Goal: Transaction & Acquisition: Obtain resource

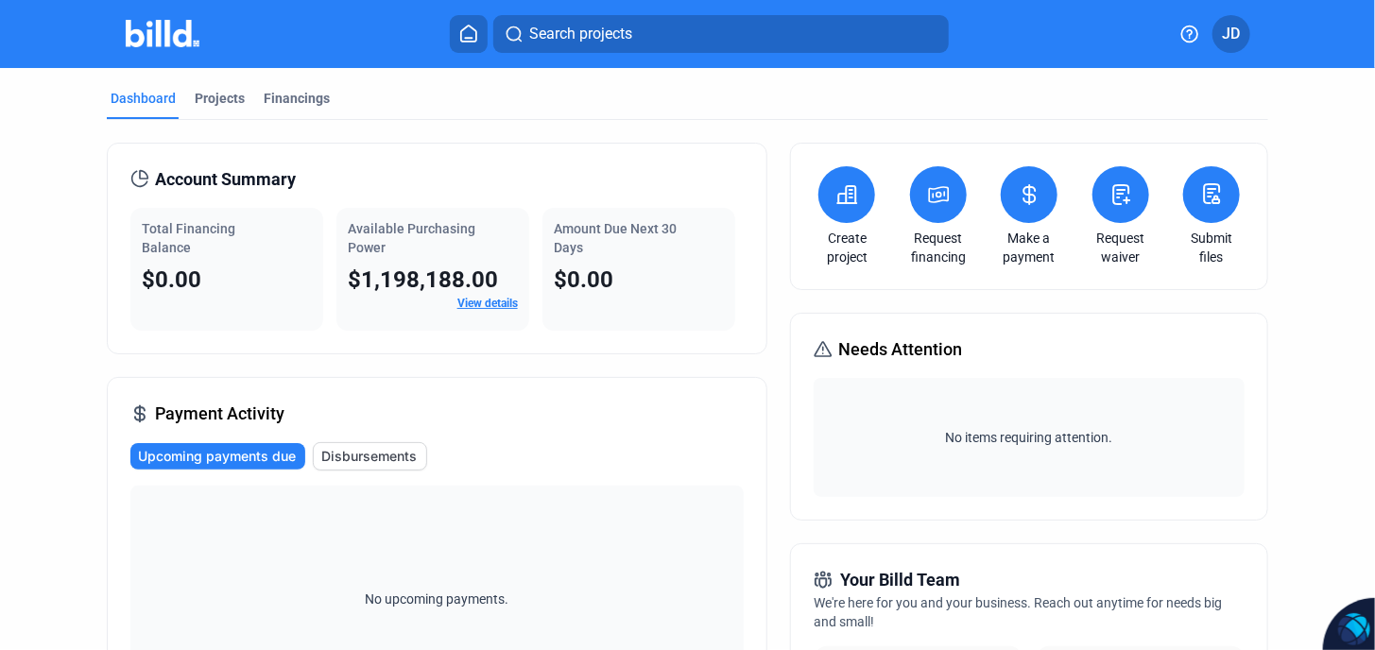
click at [474, 304] on link "View details" at bounding box center [487, 303] width 60 height 13
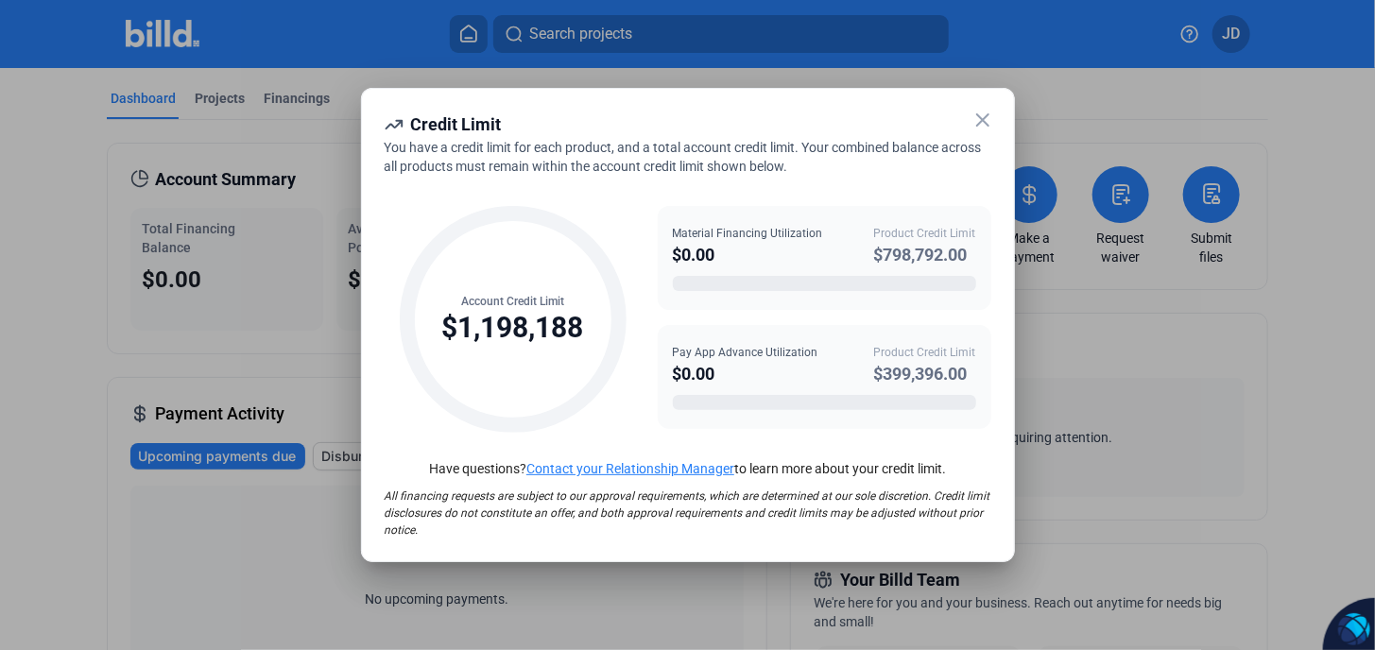
click at [515, 349] on icon at bounding box center [513, 319] width 227 height 227
click at [541, 336] on div "$1,198,188" at bounding box center [513, 328] width 142 height 36
click at [903, 255] on div "$798,792.00" at bounding box center [925, 255] width 102 height 26
drag, startPoint x: 903, startPoint y: 255, endPoint x: 826, endPoint y: 135, distance: 142.8
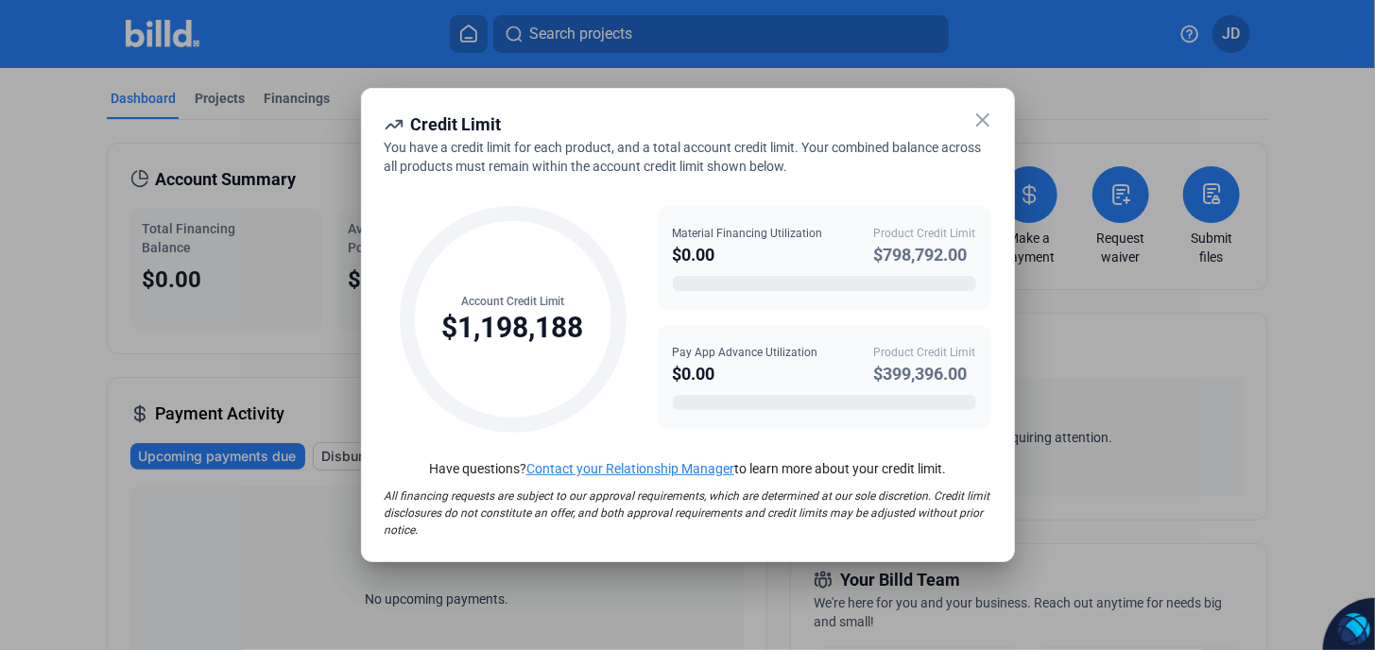
click at [825, 135] on div "Credit Limit" at bounding box center [688, 124] width 607 height 26
click at [989, 119] on icon at bounding box center [982, 120] width 23 height 23
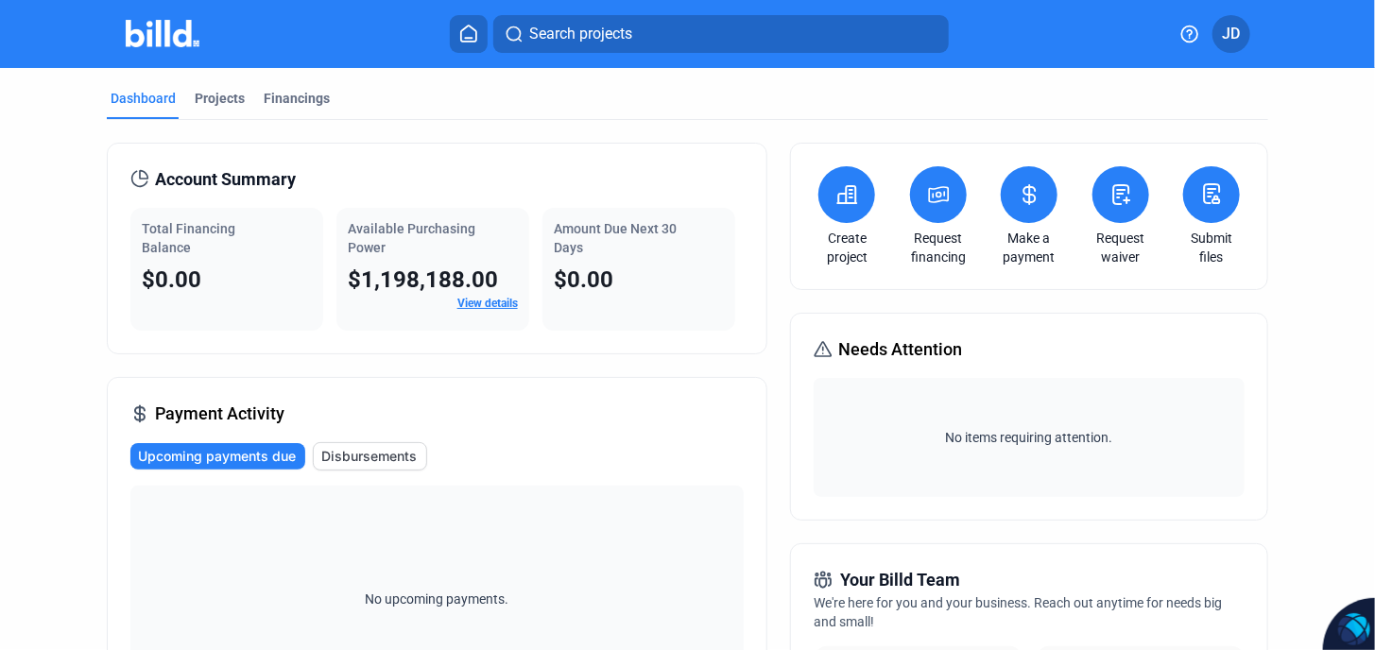
click at [915, 224] on div "Request financing" at bounding box center [938, 216] width 66 height 100
click at [931, 212] on button at bounding box center [938, 194] width 57 height 57
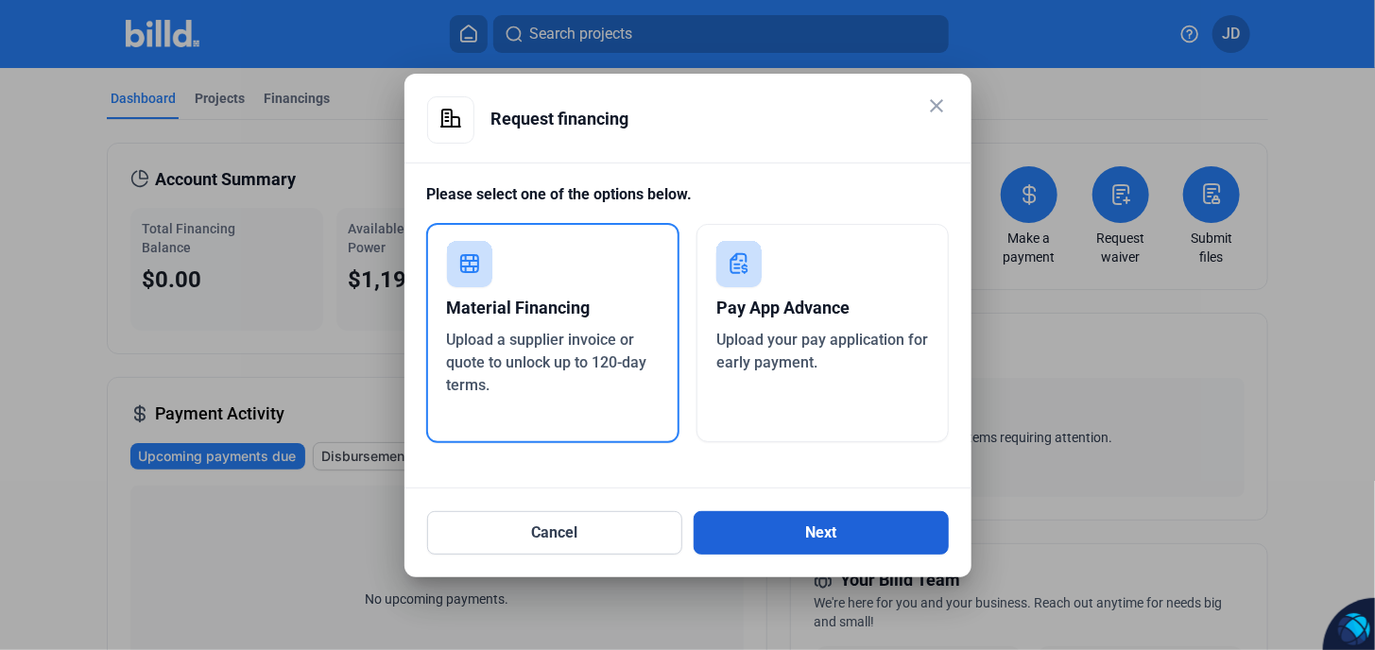
click at [829, 539] on button "Next" at bounding box center [820, 532] width 255 height 43
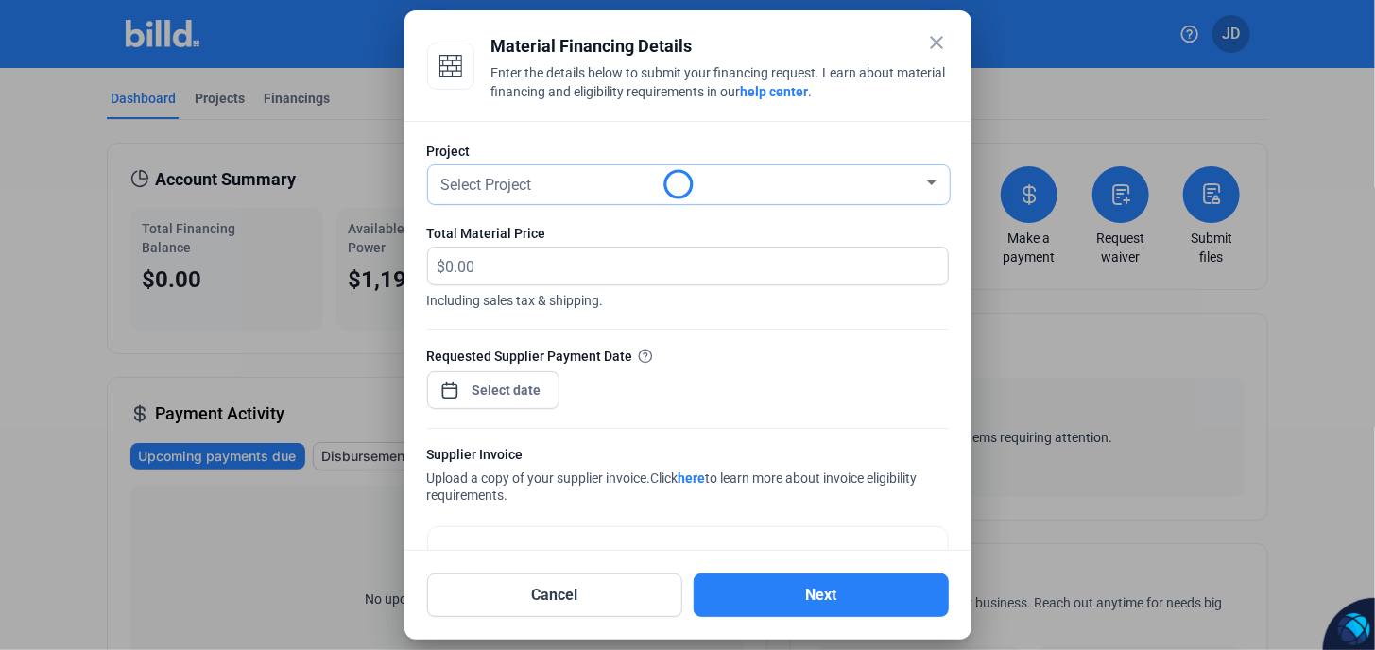
click at [501, 189] on span "Select Project" at bounding box center [486, 185] width 91 height 18
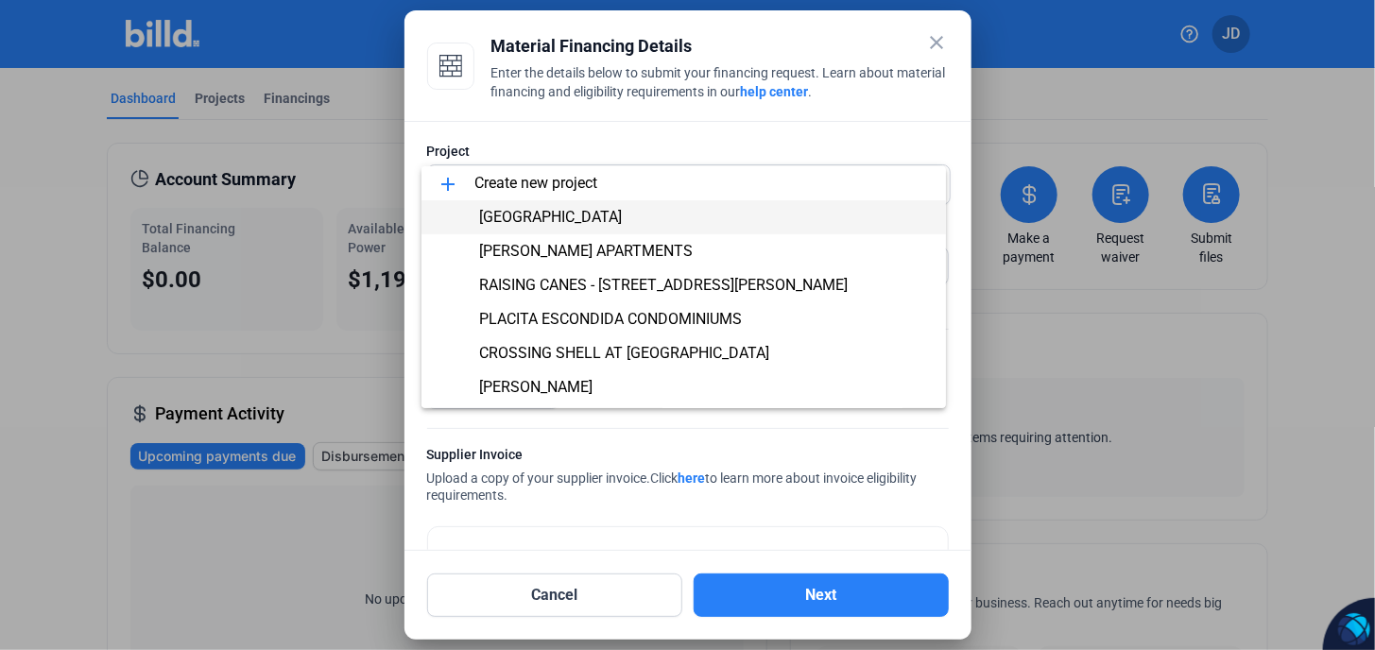
click at [602, 215] on span "[GEOGRAPHIC_DATA]" at bounding box center [550, 217] width 143 height 18
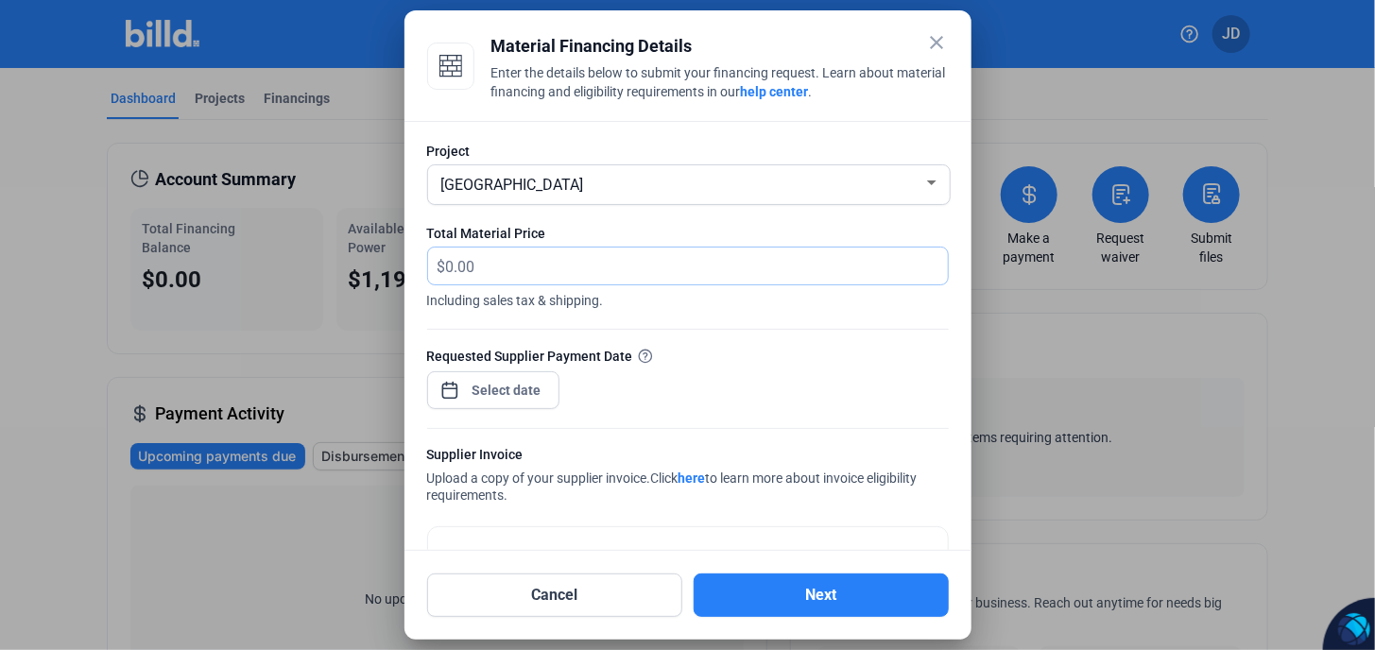
click at [506, 268] on input "text" at bounding box center [686, 266] width 480 height 37
type input "16,914.71"
click at [505, 382] on div "close Material Financing Details Enter the details below to submit your financi…" at bounding box center [687, 325] width 1375 height 650
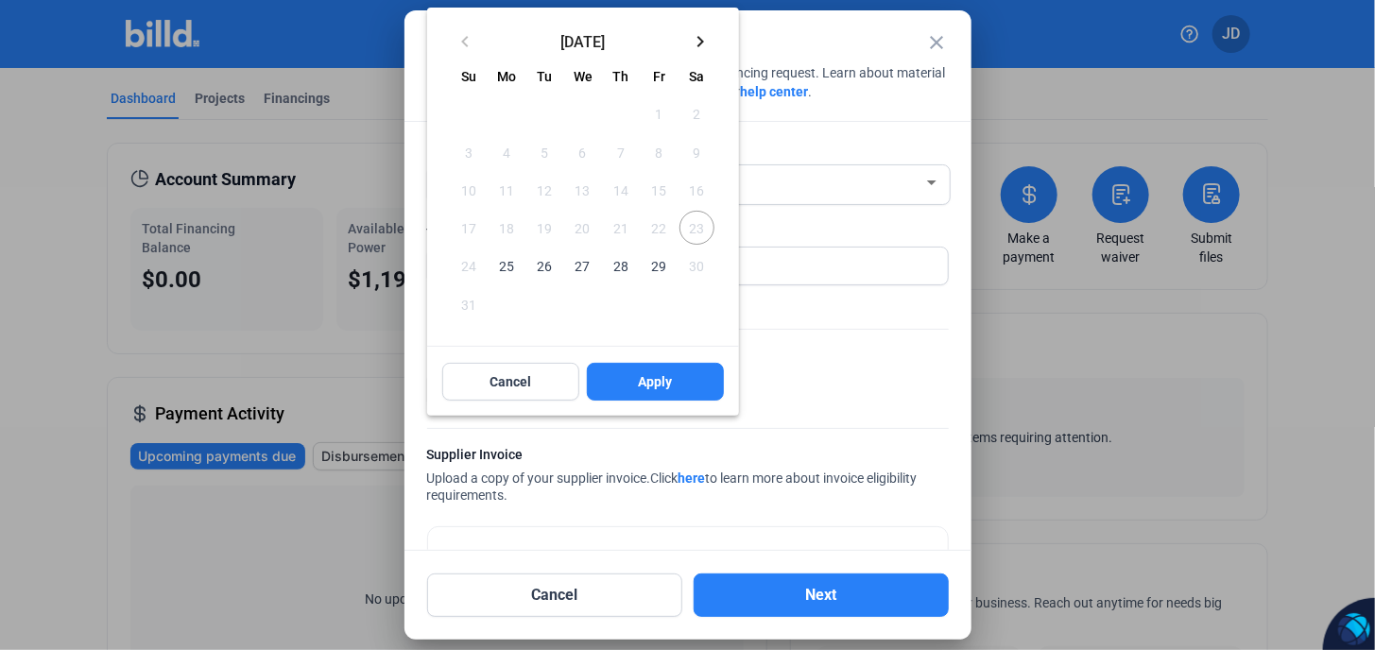
click at [508, 269] on span "25" at bounding box center [506, 265] width 34 height 34
click at [651, 376] on span "Apply" at bounding box center [655, 381] width 34 height 19
type input "[DATE]"
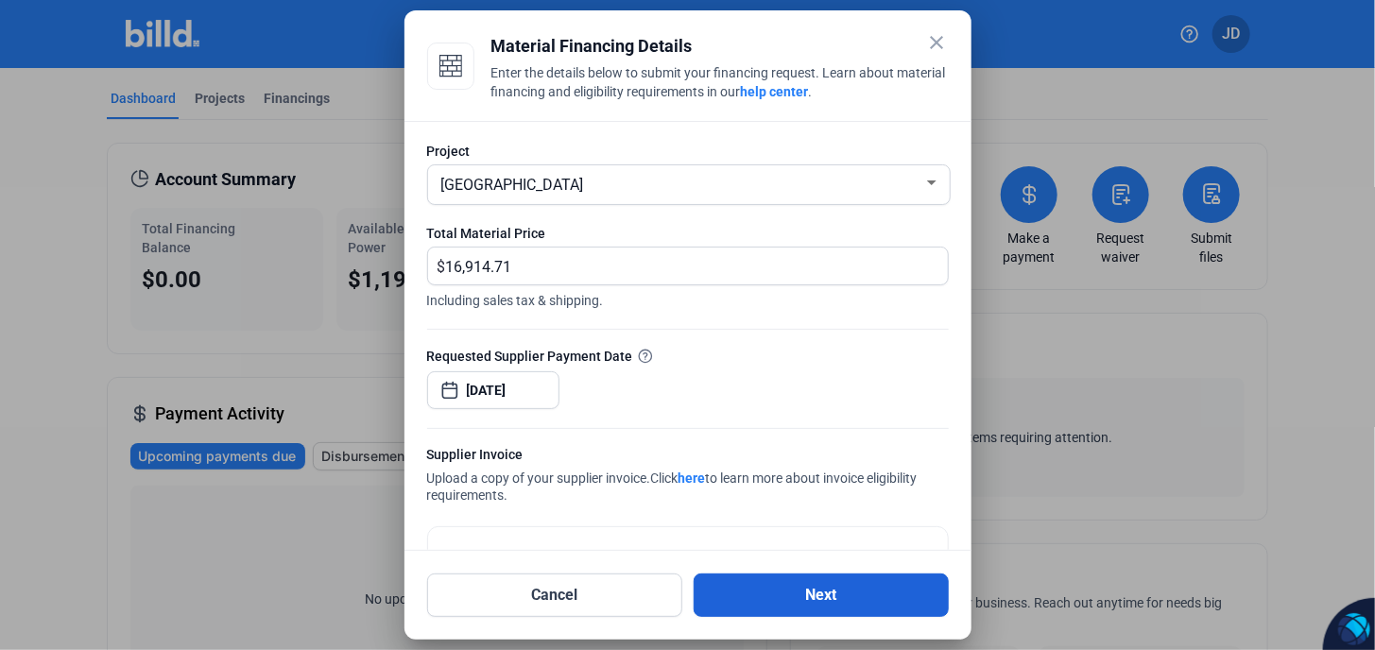
click at [835, 591] on button "Next" at bounding box center [820, 594] width 255 height 43
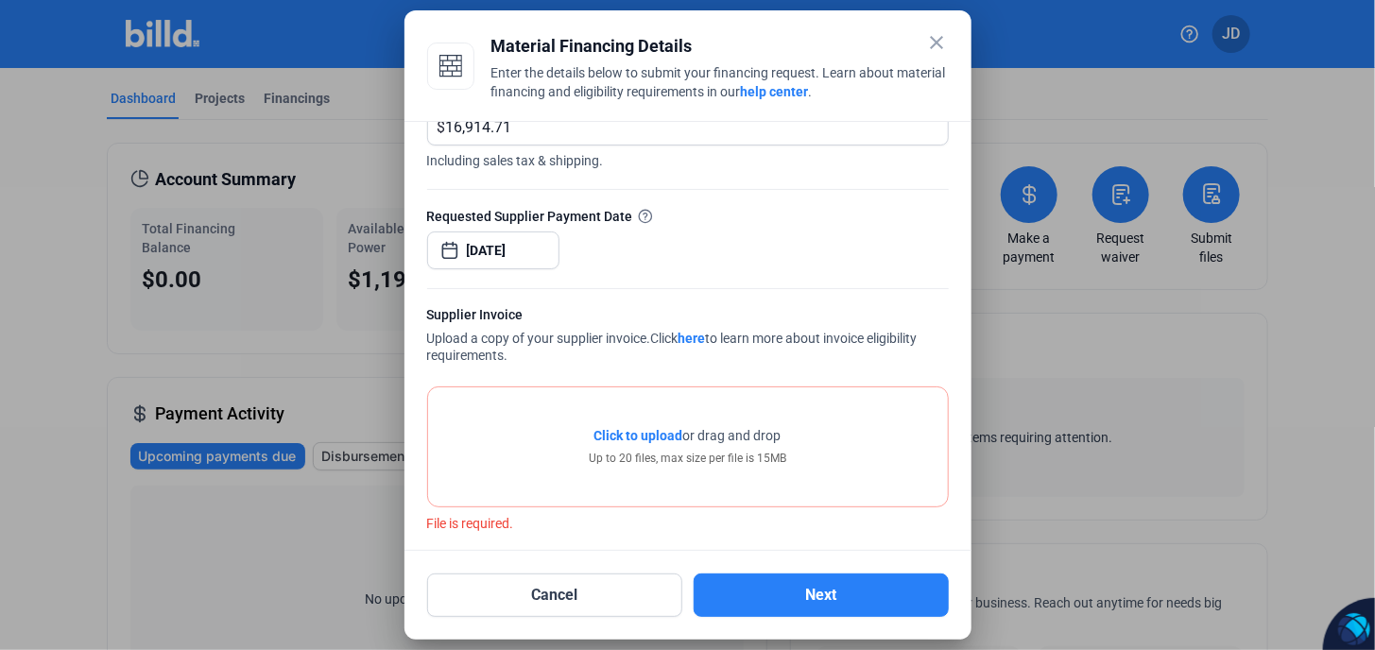
scroll to position [148, 0]
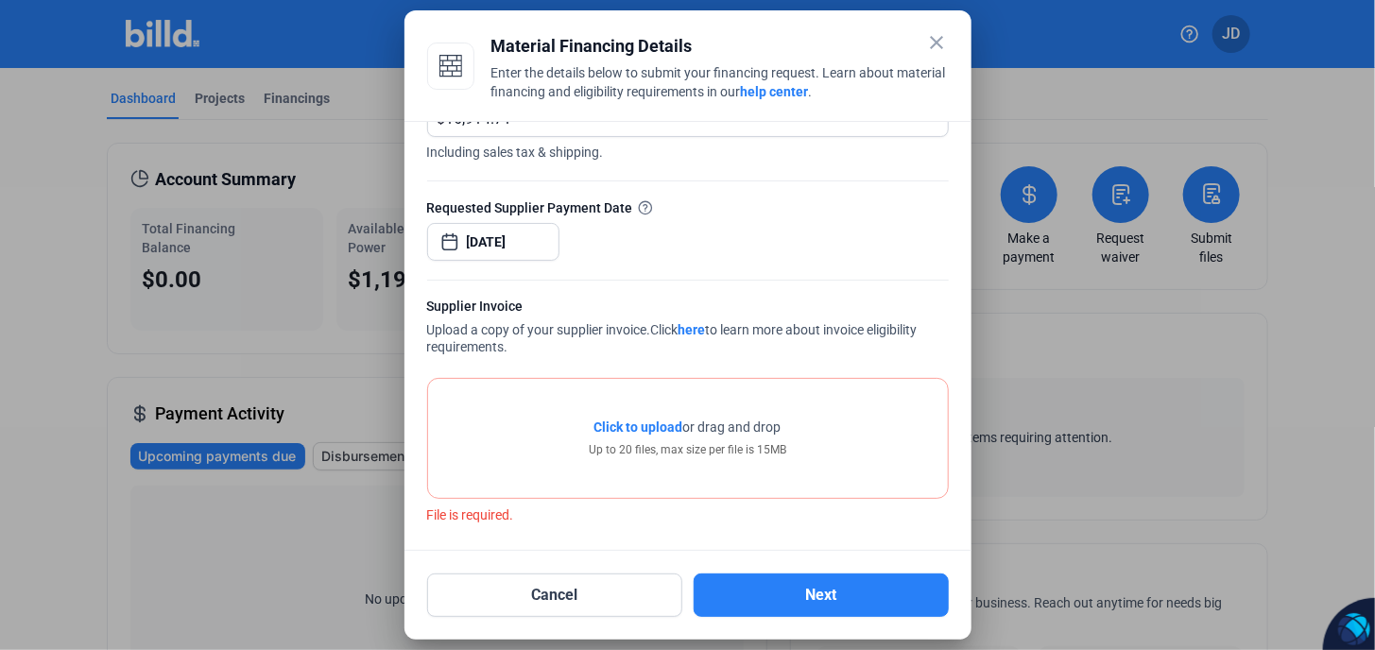
click at [648, 425] on span "Click to upload" at bounding box center [638, 426] width 89 height 15
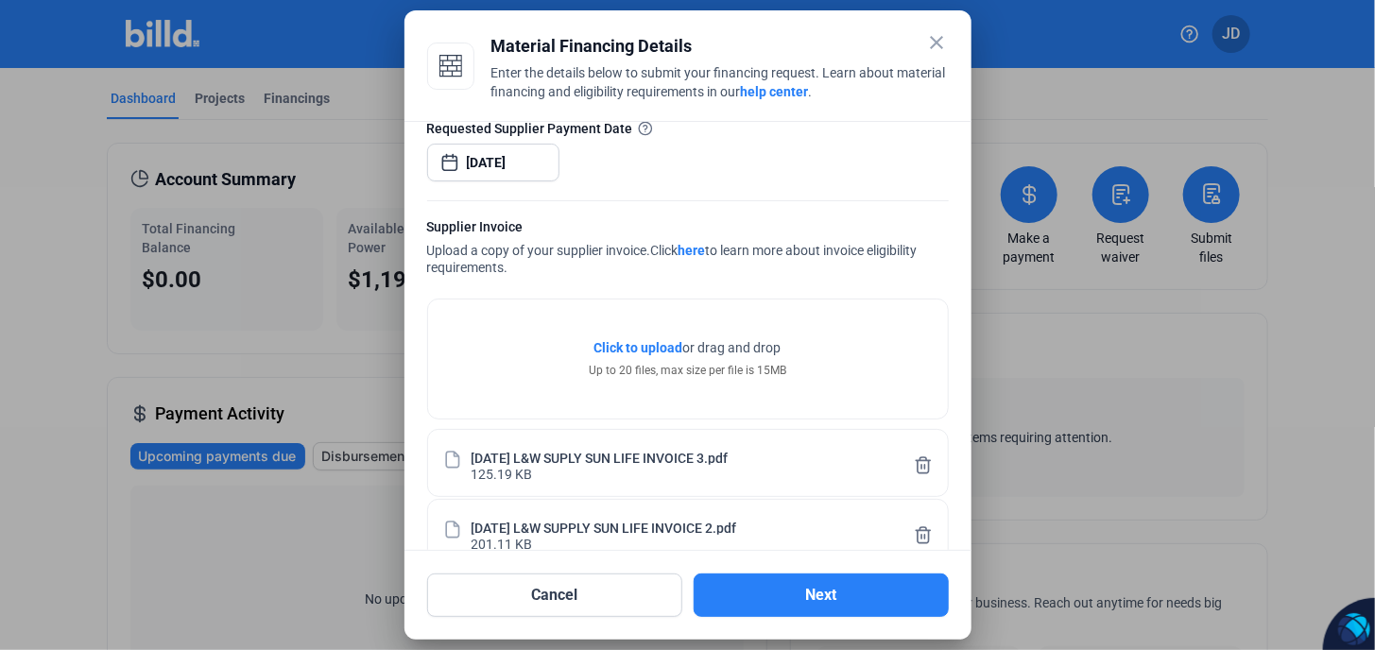
scroll to position [334, 0]
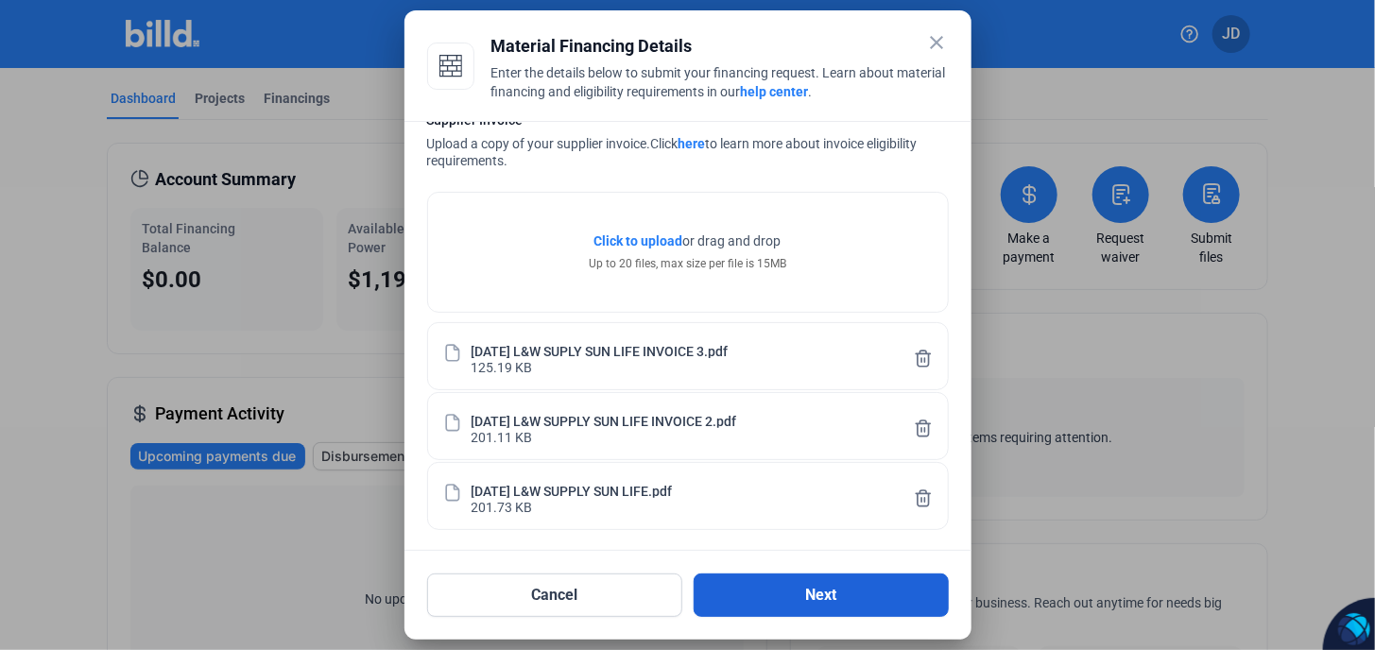
click at [828, 591] on button "Next" at bounding box center [820, 594] width 255 height 43
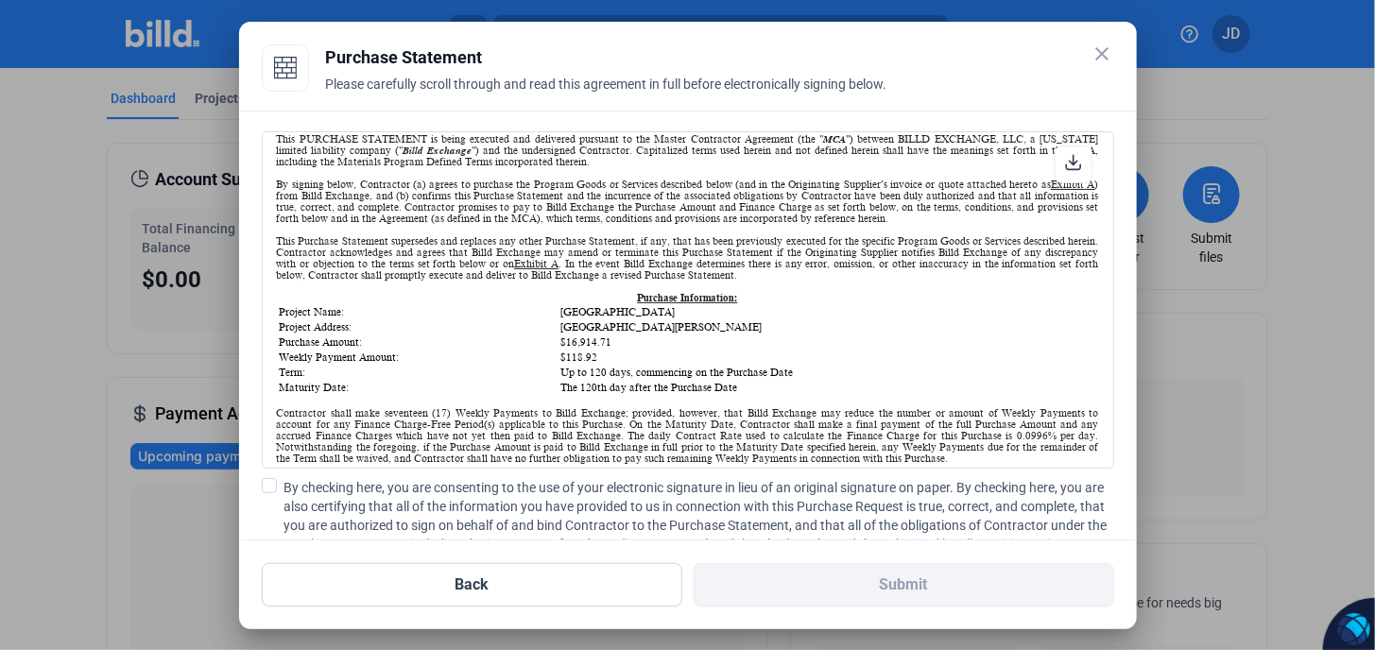
scroll to position [126, 0]
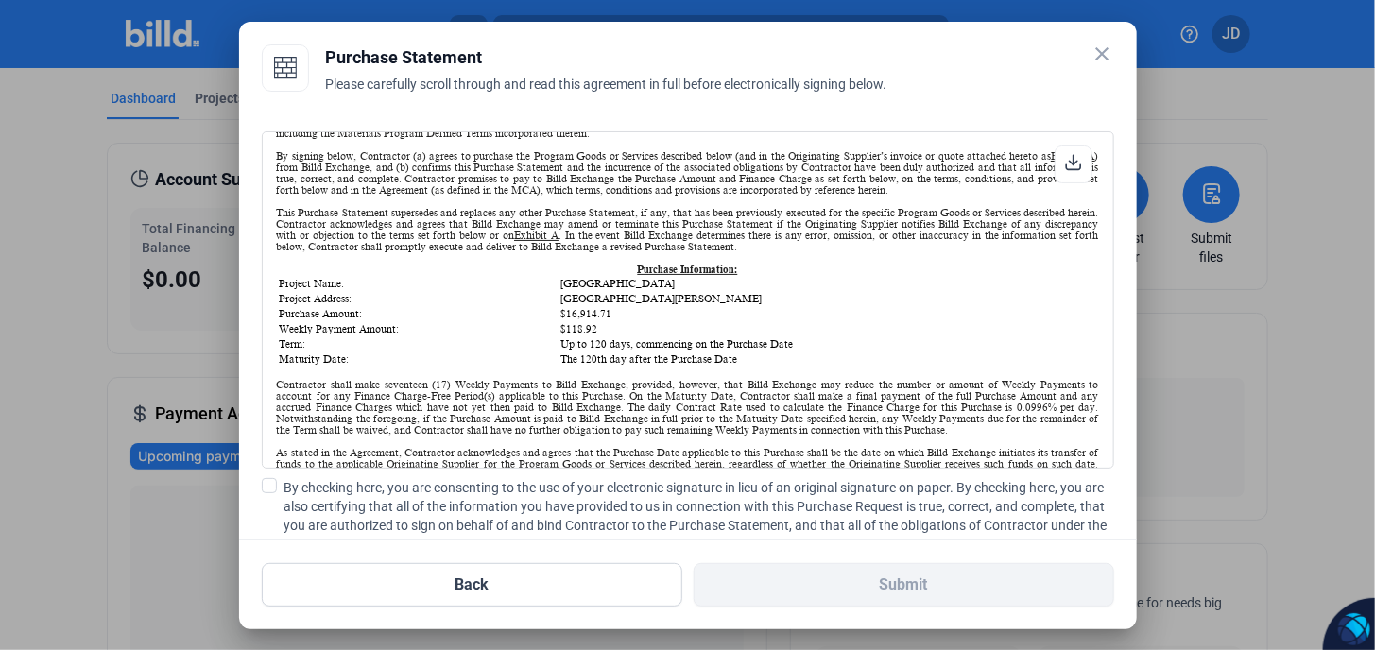
drag, startPoint x: 524, startPoint y: 326, endPoint x: 470, endPoint y: 327, distance: 53.9
click at [470, 327] on tr "Weekly Payment Amount: $118.92" at bounding box center [688, 328] width 818 height 13
drag, startPoint x: 470, startPoint y: 327, endPoint x: 507, endPoint y: 352, distance: 44.8
click at [559, 353] on td "The 120th day after the Purchase Date" at bounding box center [827, 358] width 537 height 13
click at [559, 352] on td "The 120th day after the Purchase Date" at bounding box center [827, 358] width 537 height 13
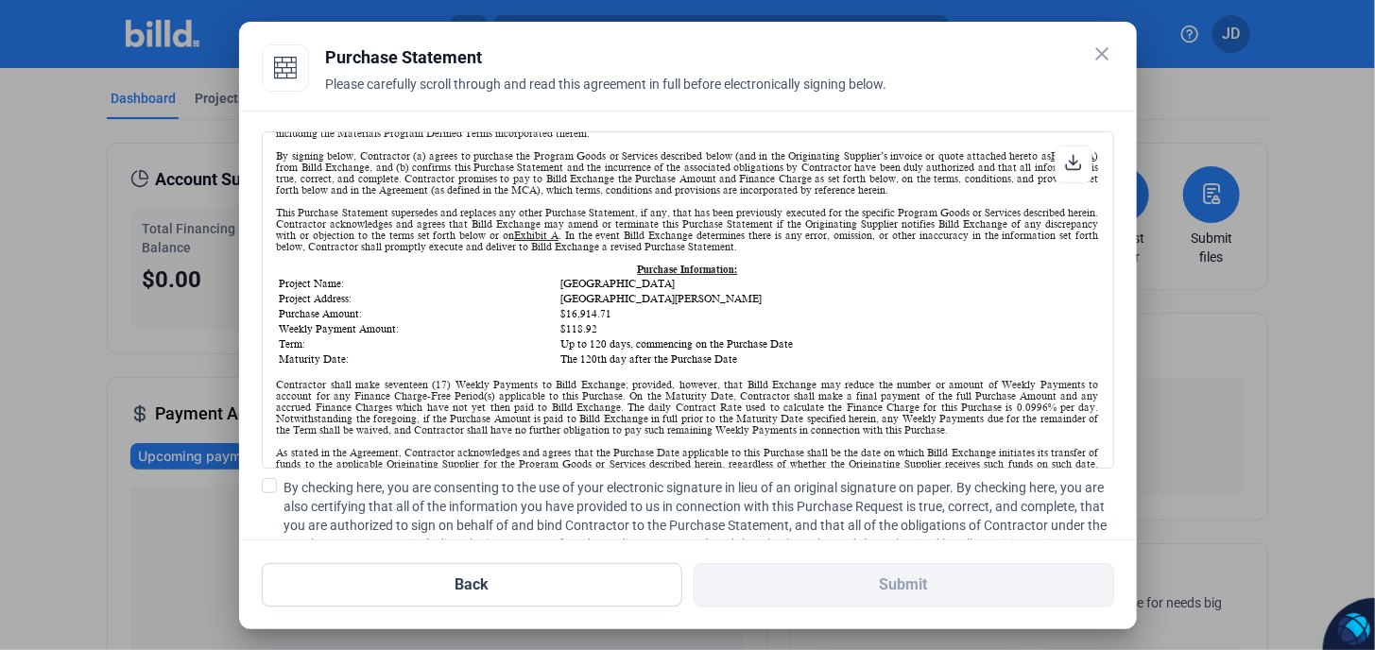
drag, startPoint x: 513, startPoint y: 351, endPoint x: 560, endPoint y: 353, distance: 47.3
click at [560, 353] on td "The 120th day after the Purchase Date" at bounding box center [827, 358] width 537 height 13
click at [265, 484] on span at bounding box center [269, 485] width 15 height 15
click at [0, 0] on input "By checking here, you are consenting to the use of your electronic signature in…" at bounding box center [0, 0] width 0 height 0
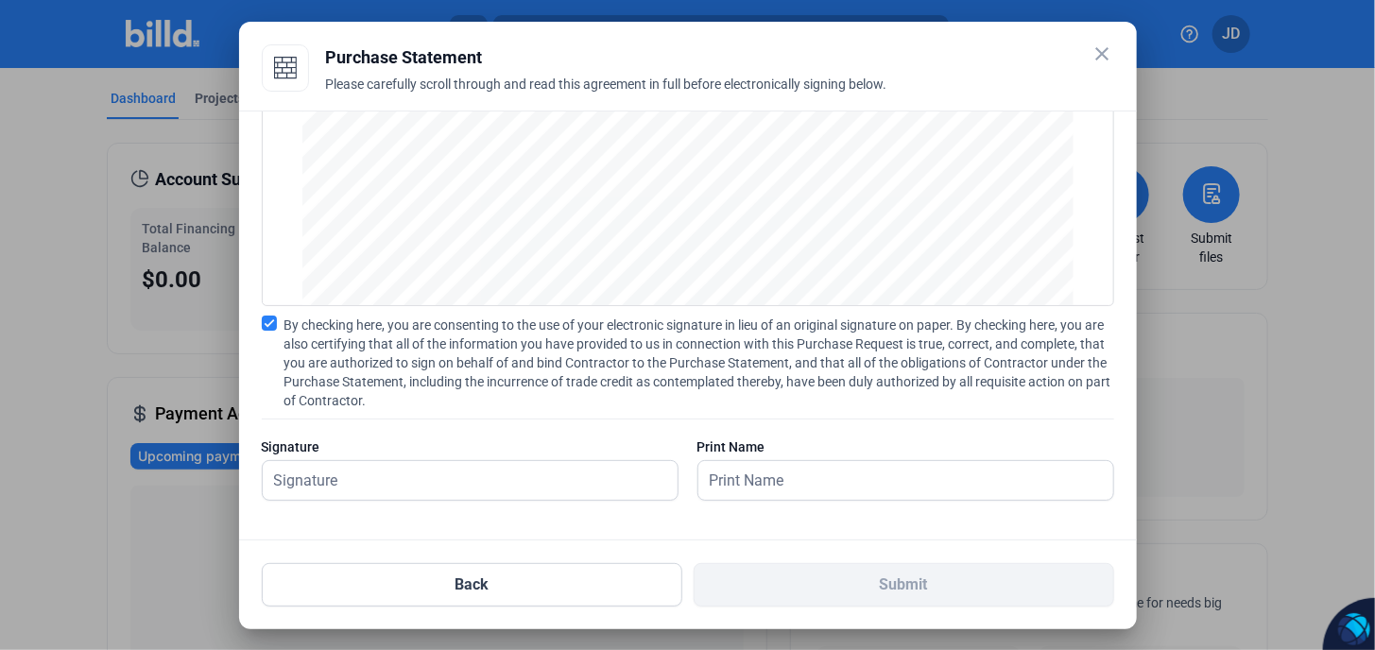
scroll to position [163, 0]
click at [336, 484] on input "text" at bounding box center [470, 479] width 415 height 39
type input "[PERSON_NAME]"
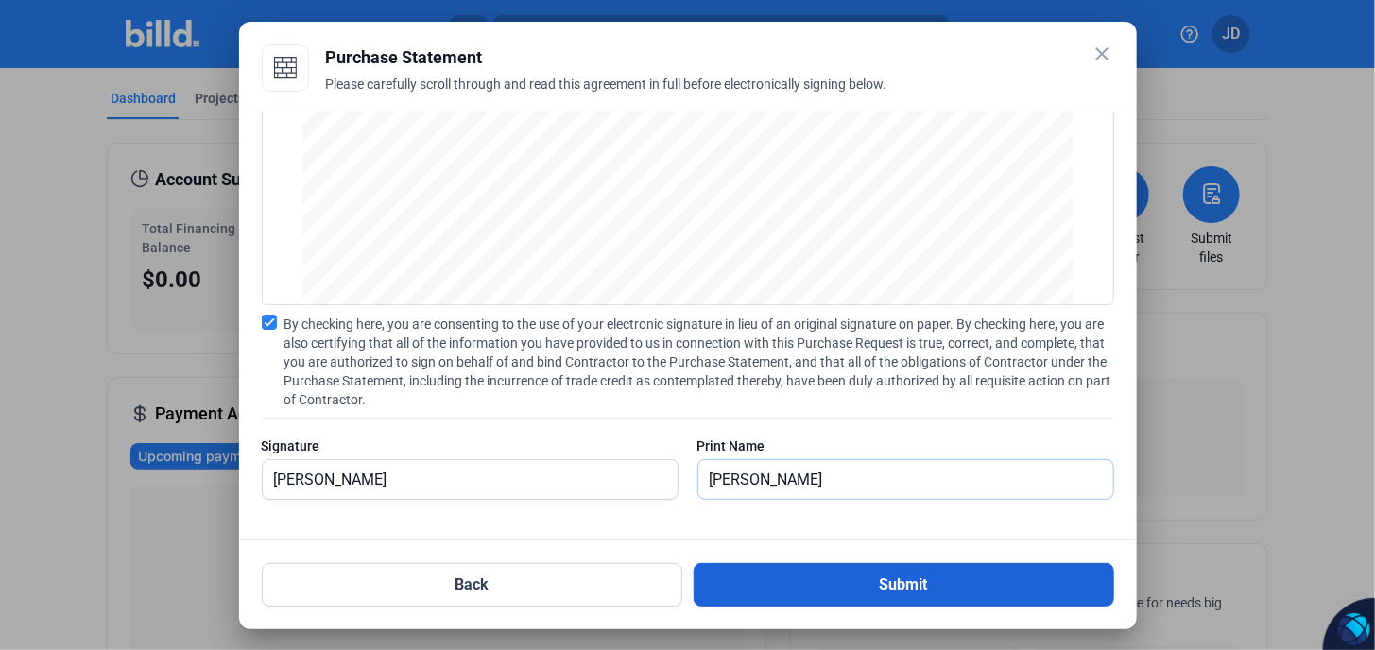
type input "[PERSON_NAME]"
click at [892, 583] on button "Submit" at bounding box center [903, 584] width 420 height 43
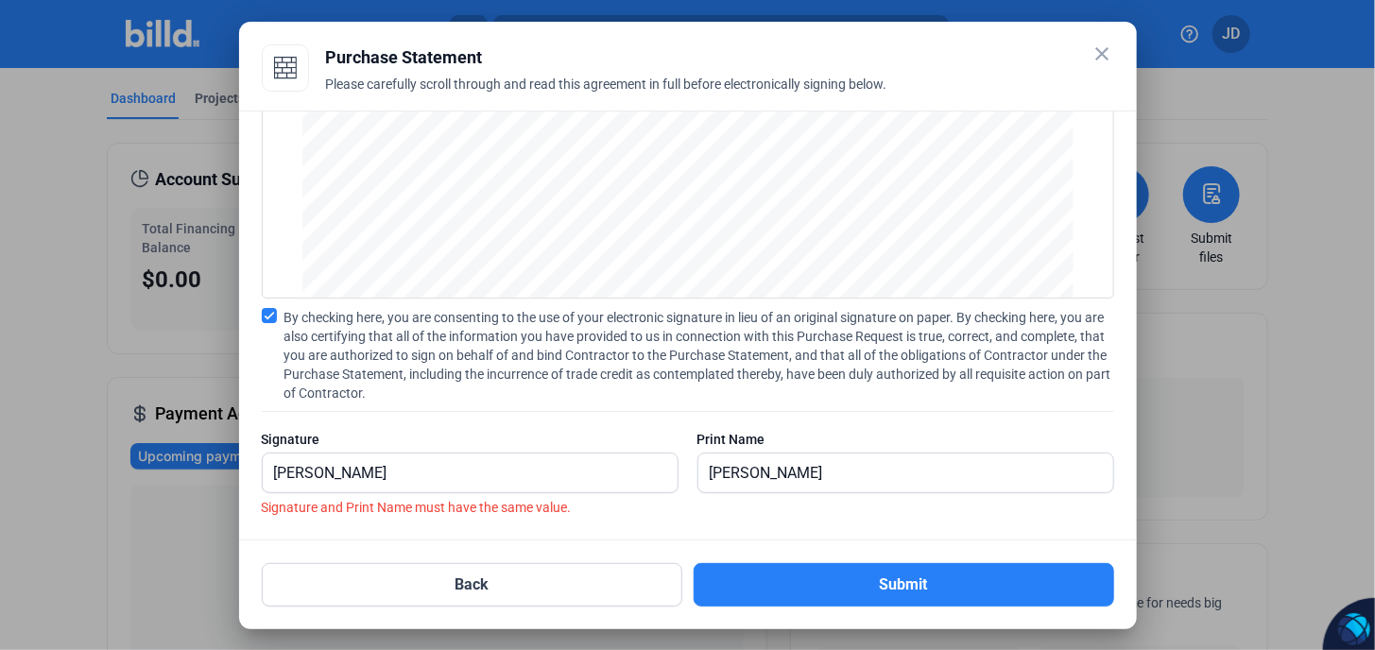
scroll to position [173, 0]
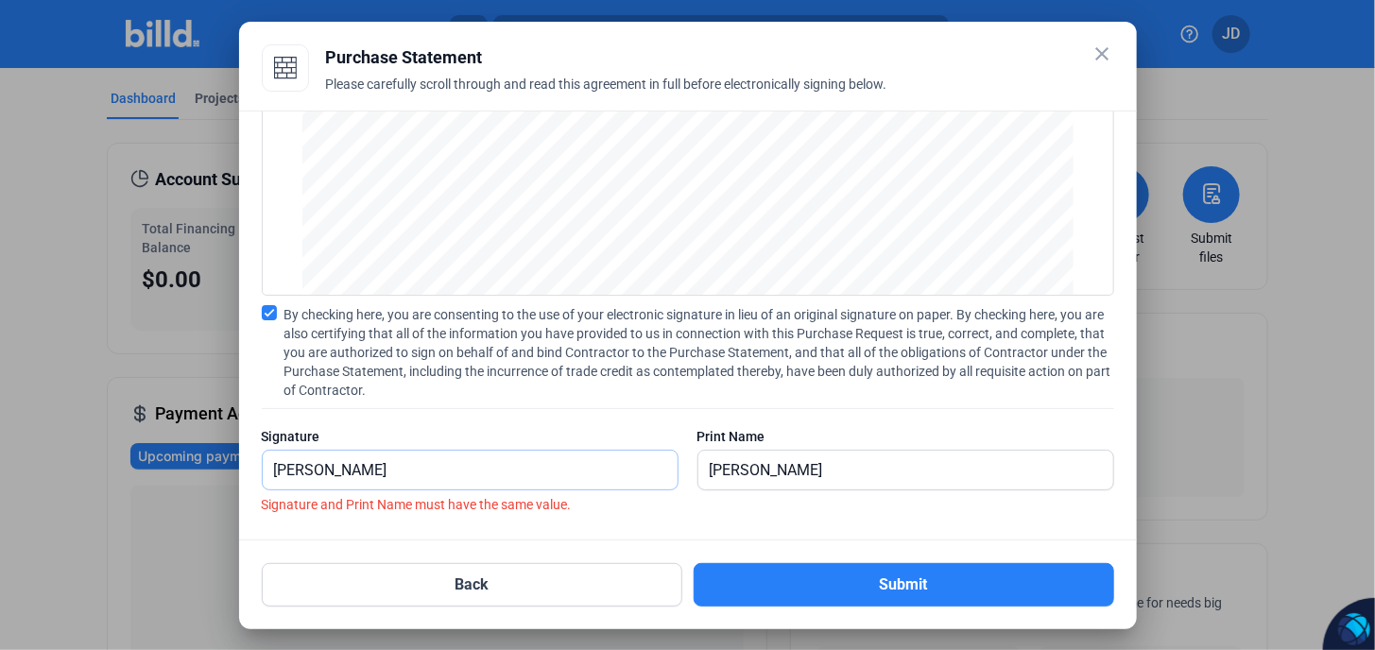
drag, startPoint x: 348, startPoint y: 478, endPoint x: 371, endPoint y: 477, distance: 23.6
click at [348, 478] on input "[PERSON_NAME]" at bounding box center [470, 470] width 415 height 39
drag, startPoint x: 379, startPoint y: 470, endPoint x: 266, endPoint y: 465, distance: 112.6
click at [266, 465] on input "[PERSON_NAME]" at bounding box center [470, 470] width 415 height 39
click at [341, 476] on input "[PERSON_NAME]" at bounding box center [470, 470] width 415 height 39
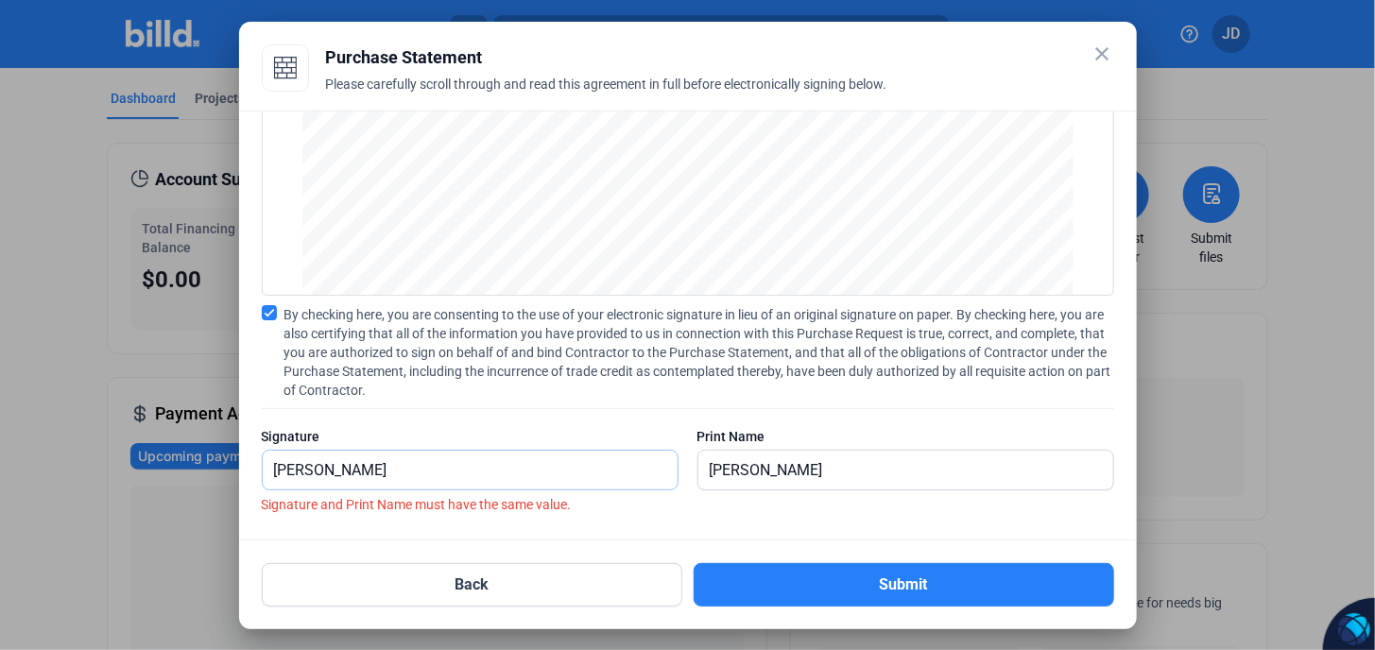
drag, startPoint x: 368, startPoint y: 469, endPoint x: 234, endPoint y: 464, distance: 134.2
click at [234, 464] on div "close Purchase Statement Please carefully scroll through and read this agreemen…" at bounding box center [687, 325] width 1375 height 650
type input "j"
type input "[PERSON_NAME]"
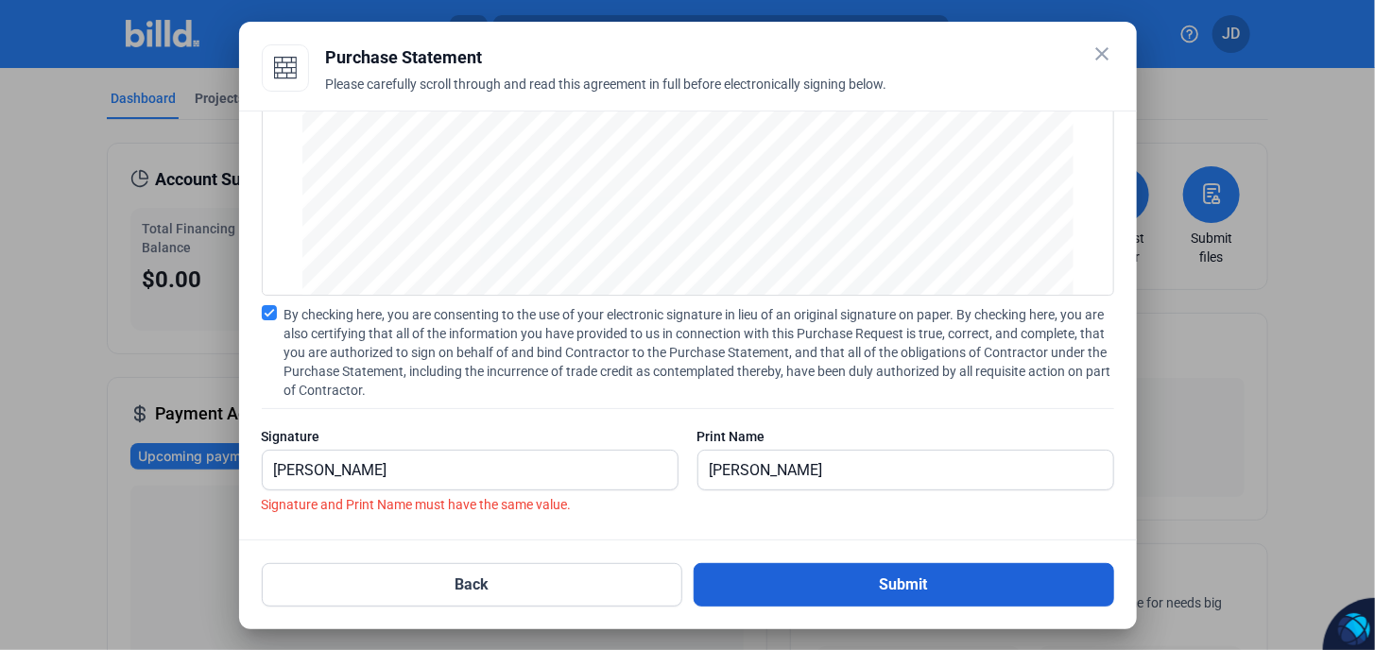
click at [816, 575] on button "Submit" at bounding box center [903, 584] width 420 height 43
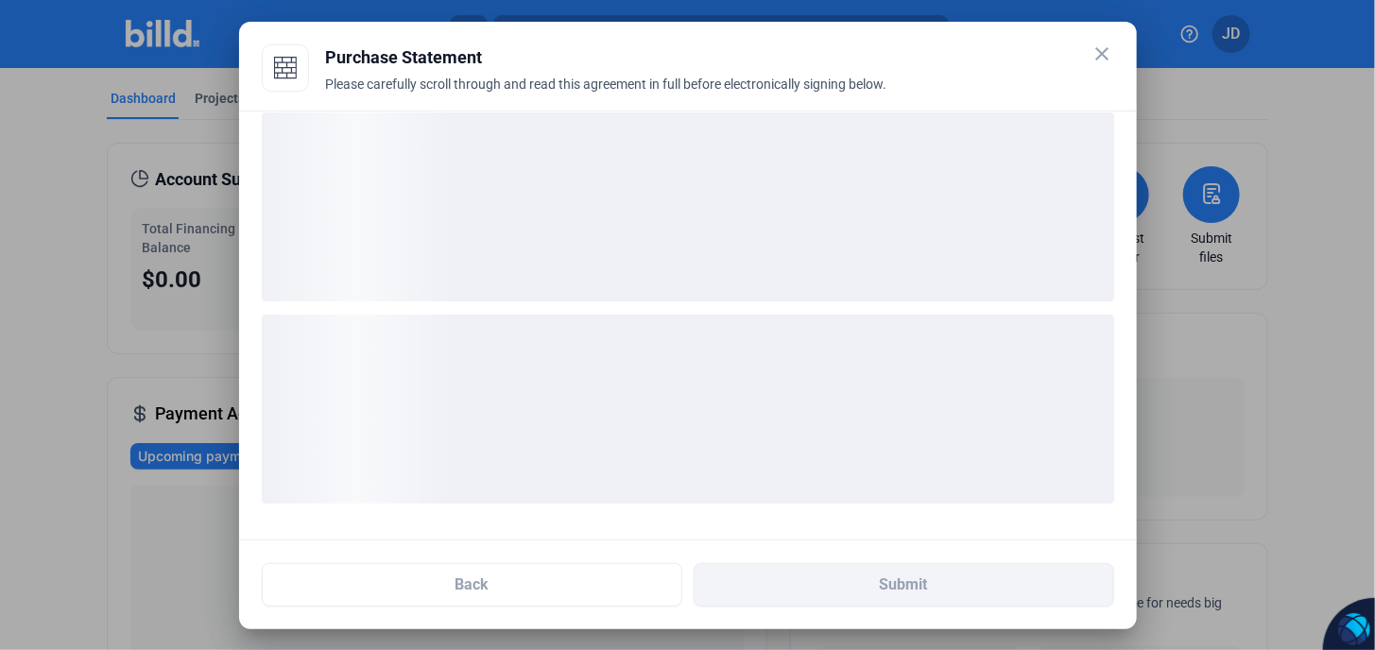
scroll to position [19, 0]
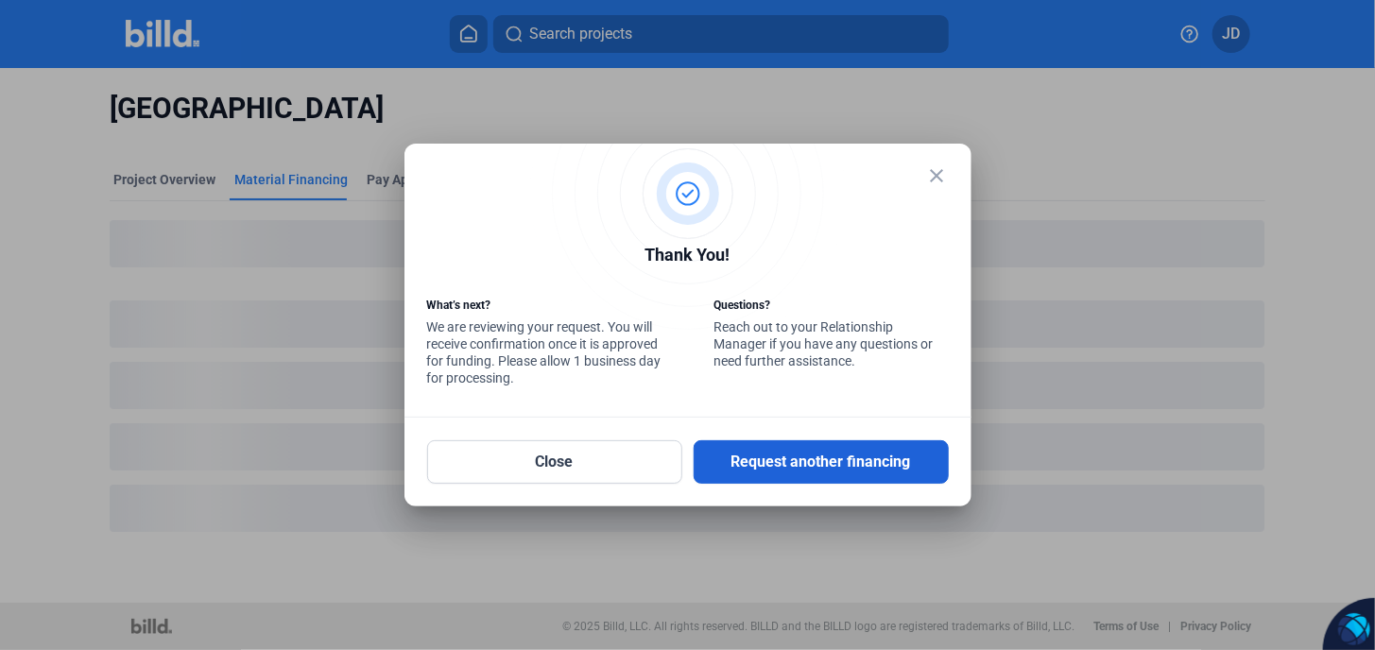
click at [841, 465] on button "Request another financing" at bounding box center [820, 461] width 255 height 43
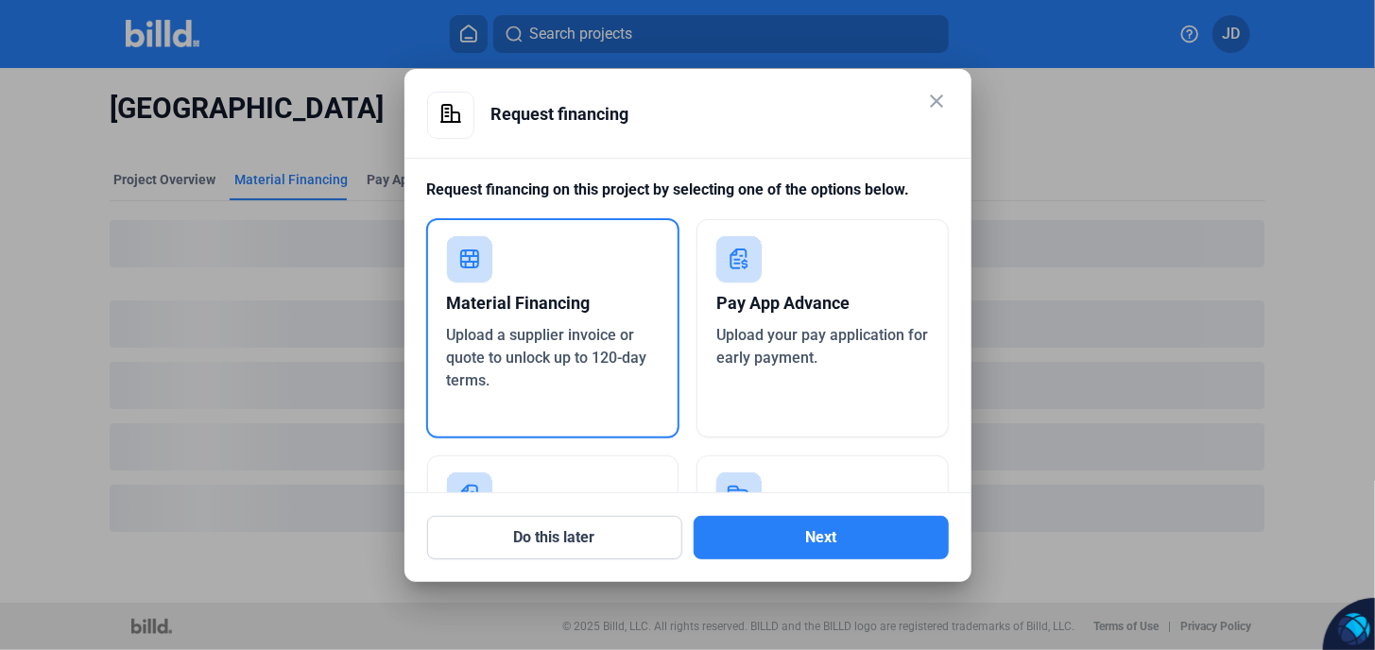
click at [527, 322] on div "Material Financing" at bounding box center [553, 303] width 213 height 42
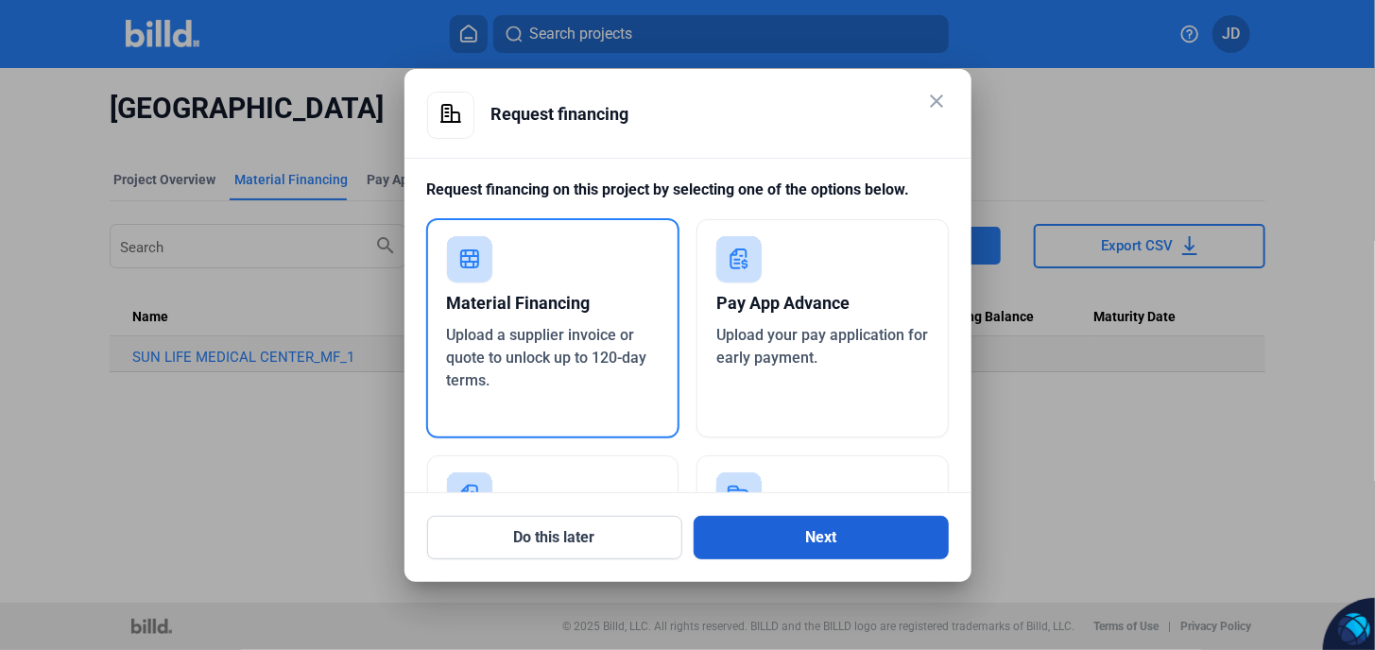
click at [844, 545] on button "Next" at bounding box center [820, 537] width 255 height 43
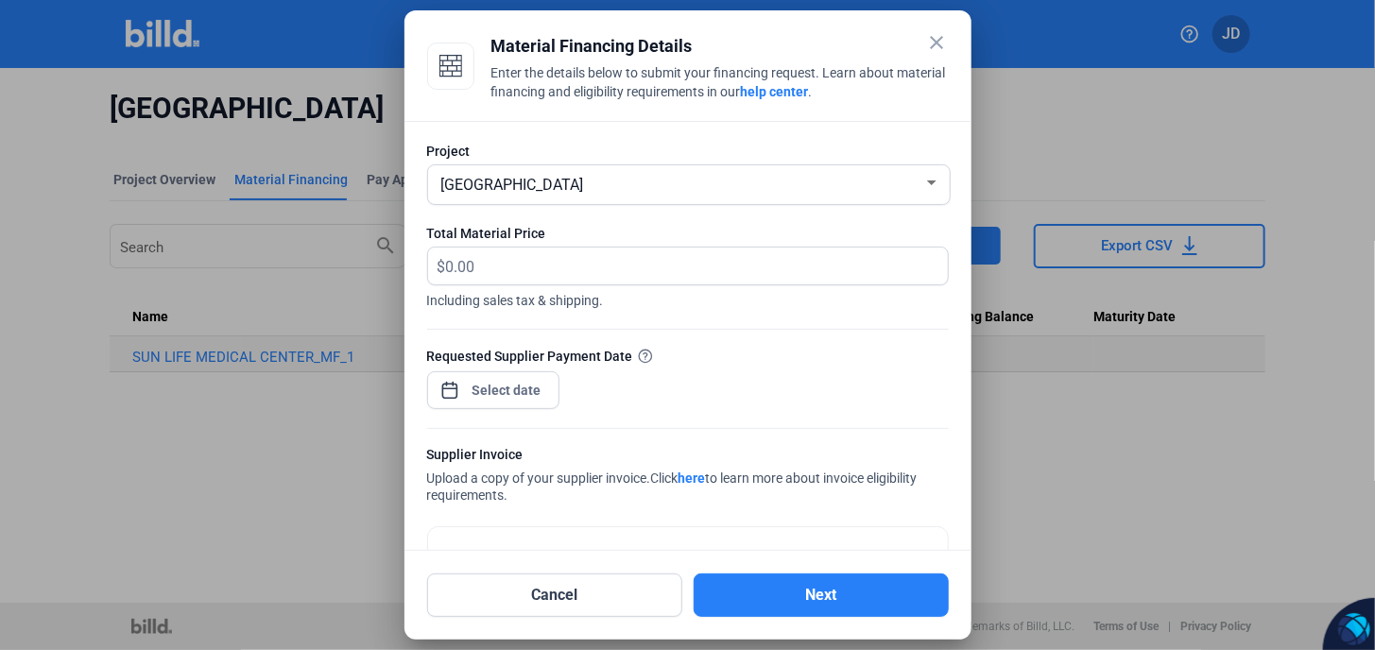
click at [539, 189] on span "[GEOGRAPHIC_DATA]" at bounding box center [512, 185] width 143 height 18
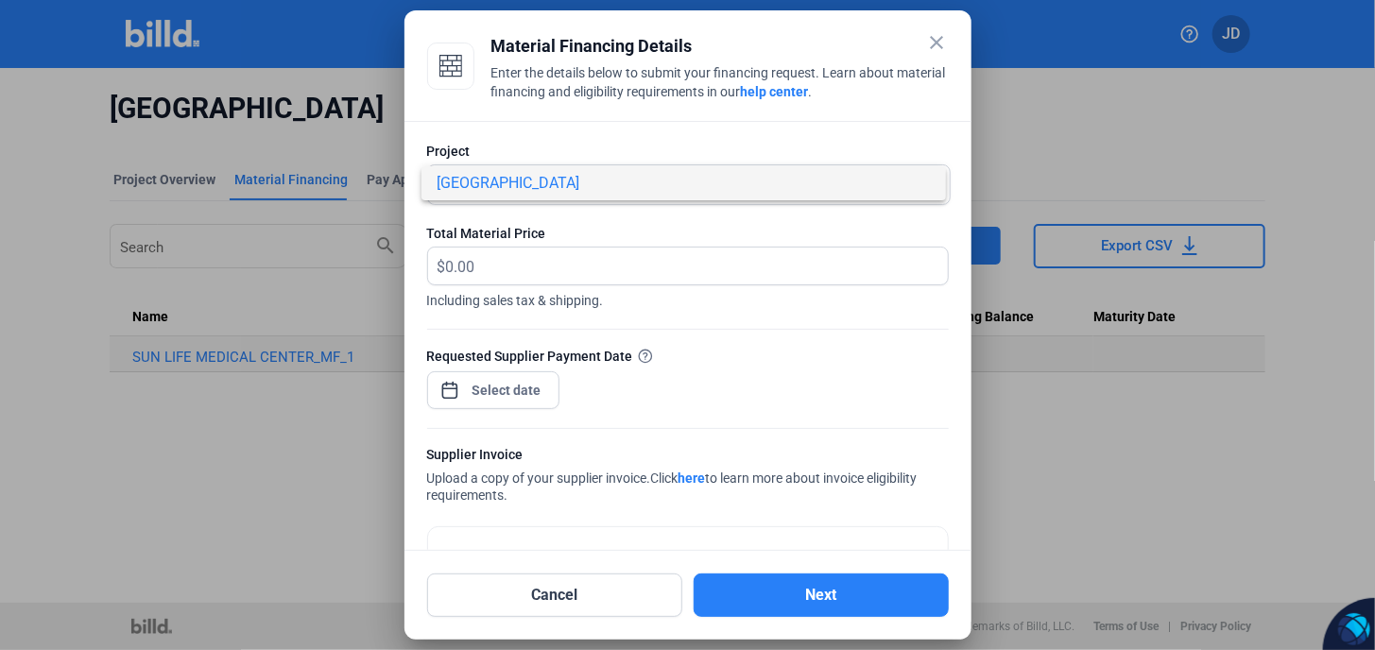
click at [633, 191] on span "[GEOGRAPHIC_DATA]" at bounding box center [682, 183] width 493 height 34
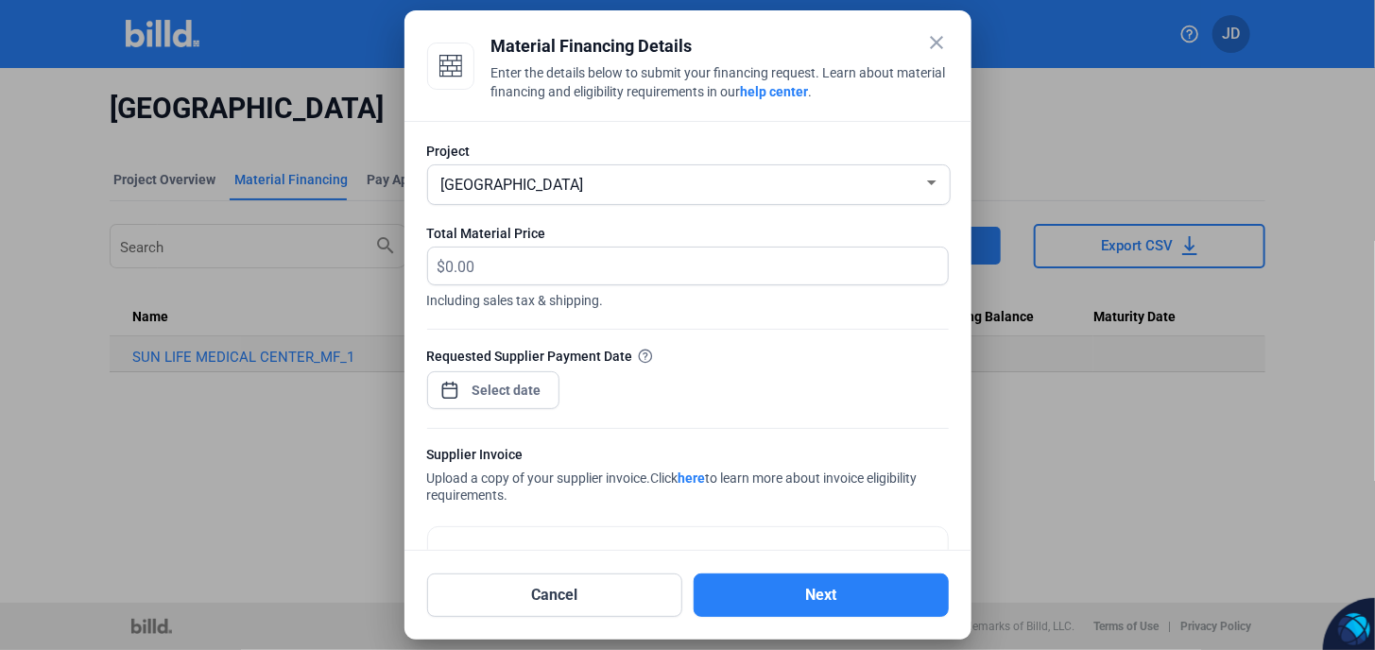
click at [584, 186] on span "[GEOGRAPHIC_DATA]" at bounding box center [512, 185] width 143 height 18
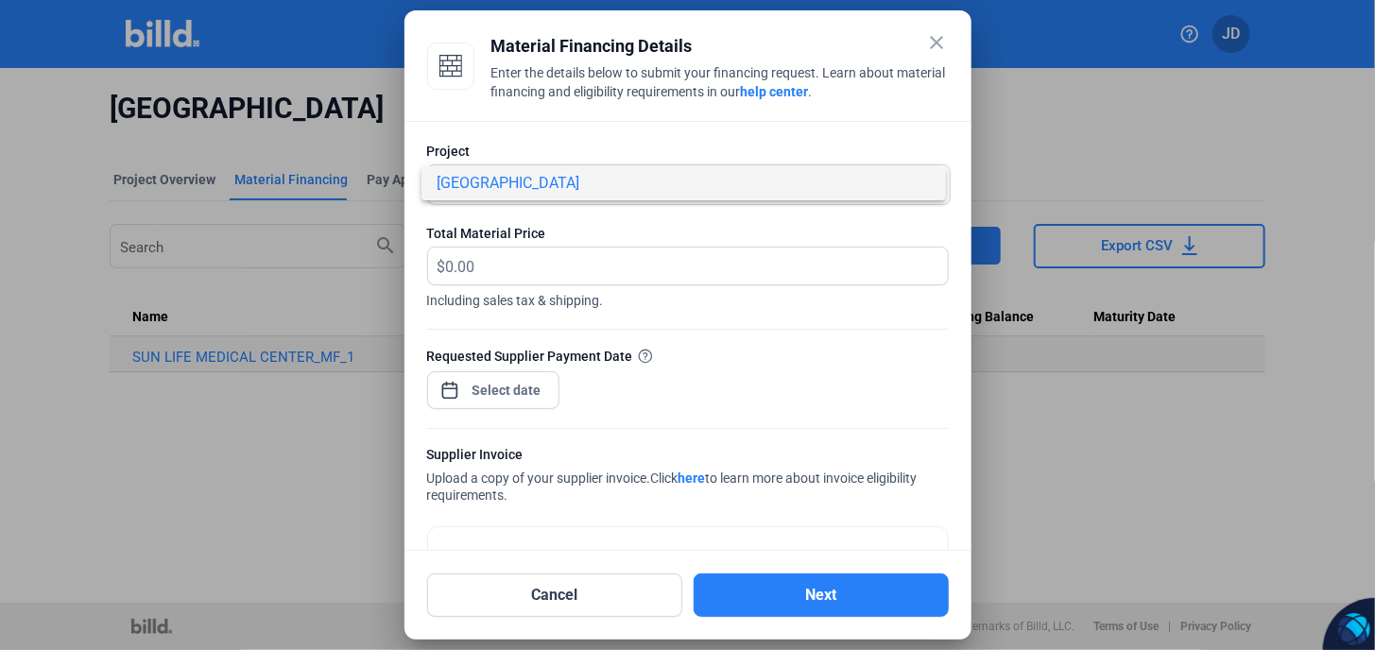
click at [579, 186] on span "[GEOGRAPHIC_DATA]" at bounding box center [507, 183] width 143 height 18
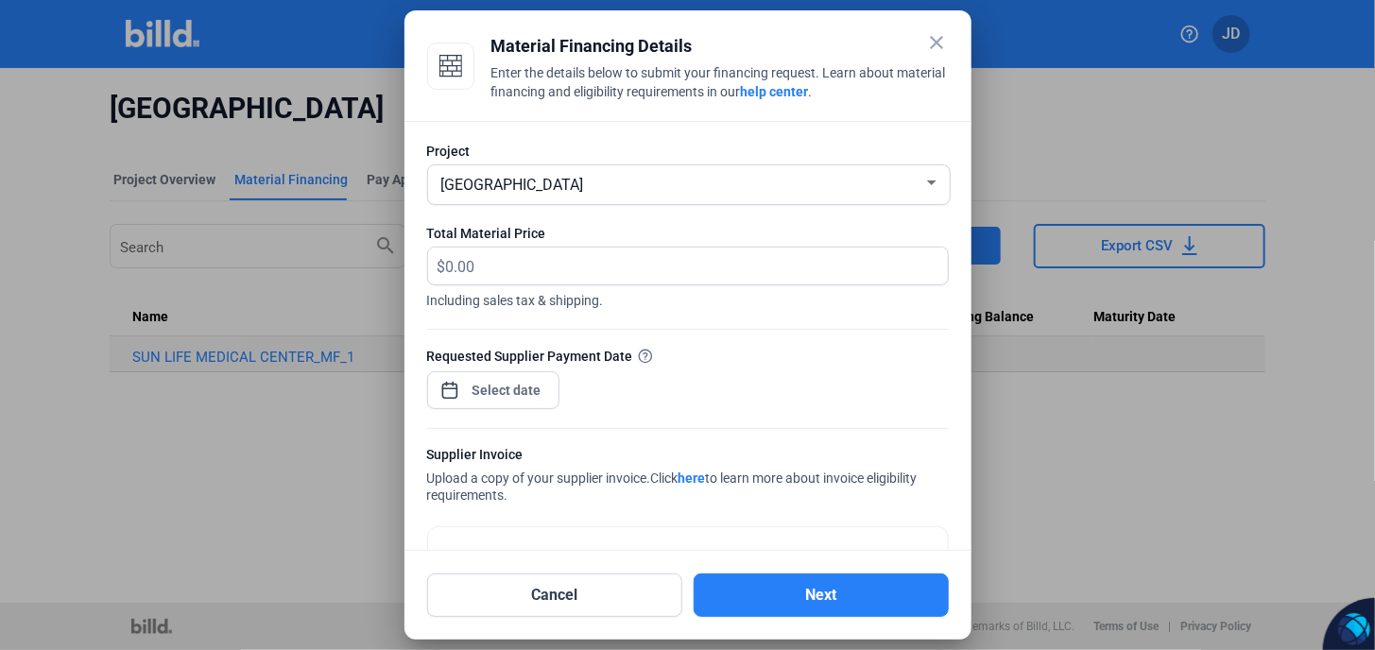
click at [584, 186] on span "[GEOGRAPHIC_DATA]" at bounding box center [512, 185] width 143 height 18
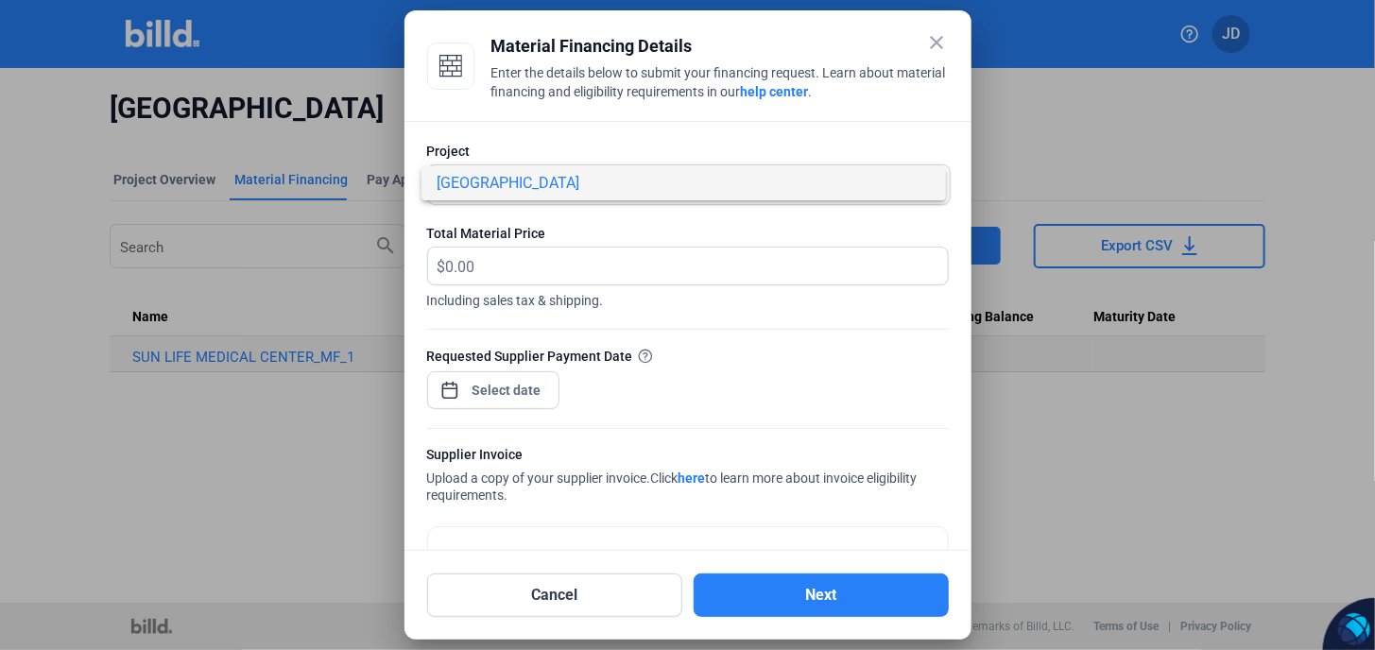
click at [894, 118] on div at bounding box center [687, 325] width 1375 height 650
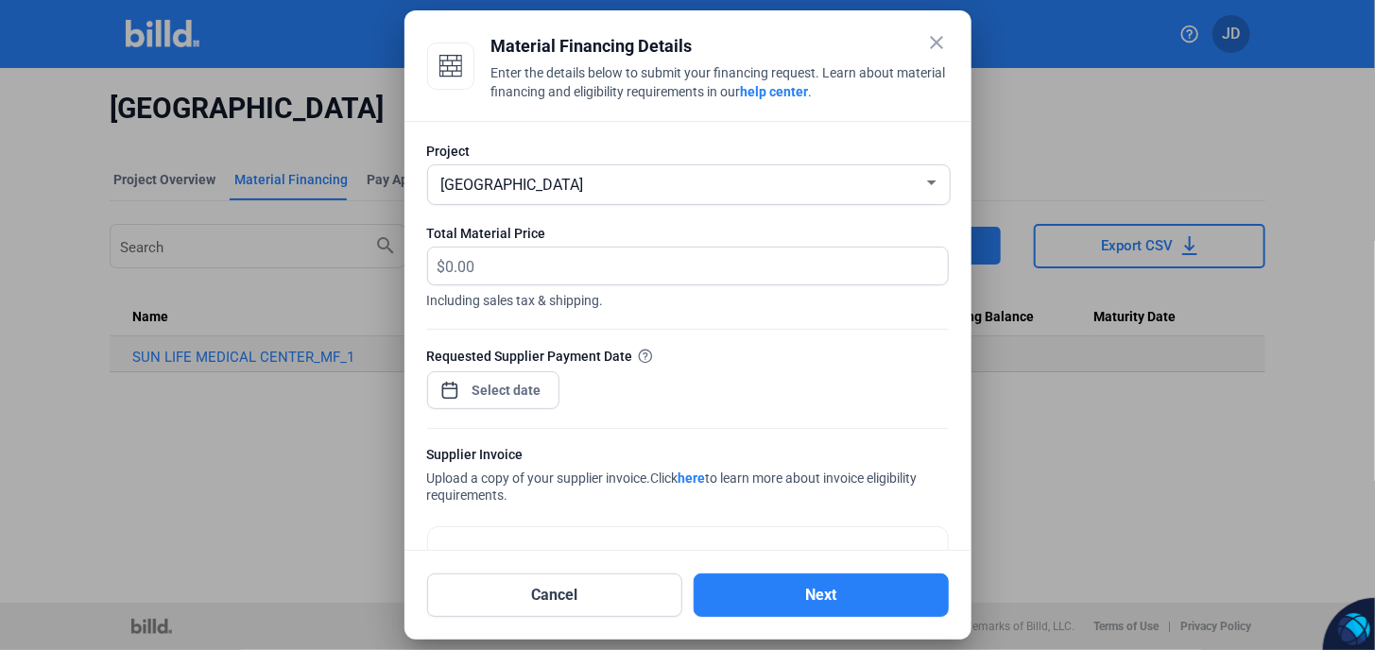
click at [932, 47] on mat-icon "close" at bounding box center [937, 42] width 23 height 23
